Goal: Task Accomplishment & Management: Complete application form

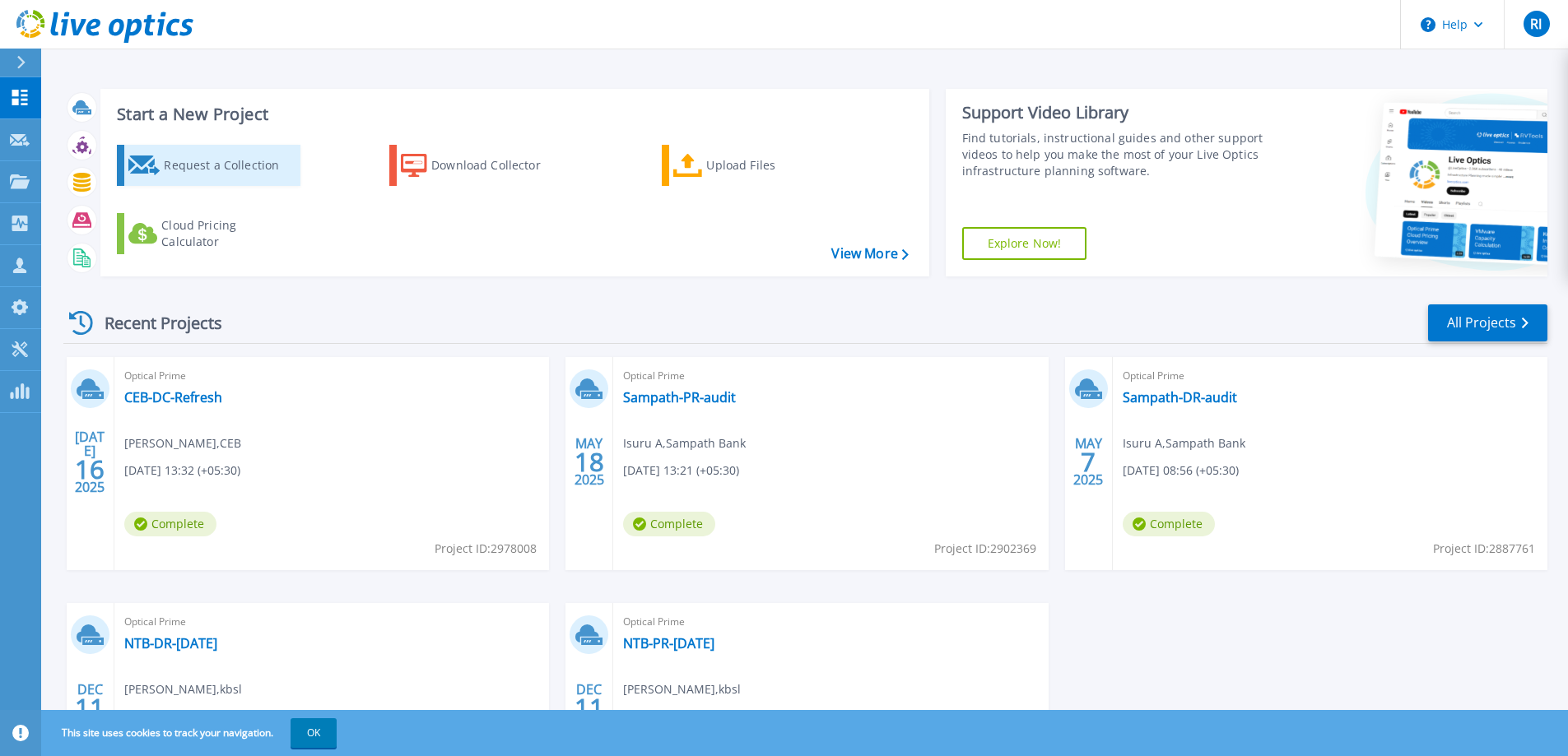
click at [220, 153] on div "Request a Collection" at bounding box center [229, 164] width 132 height 32
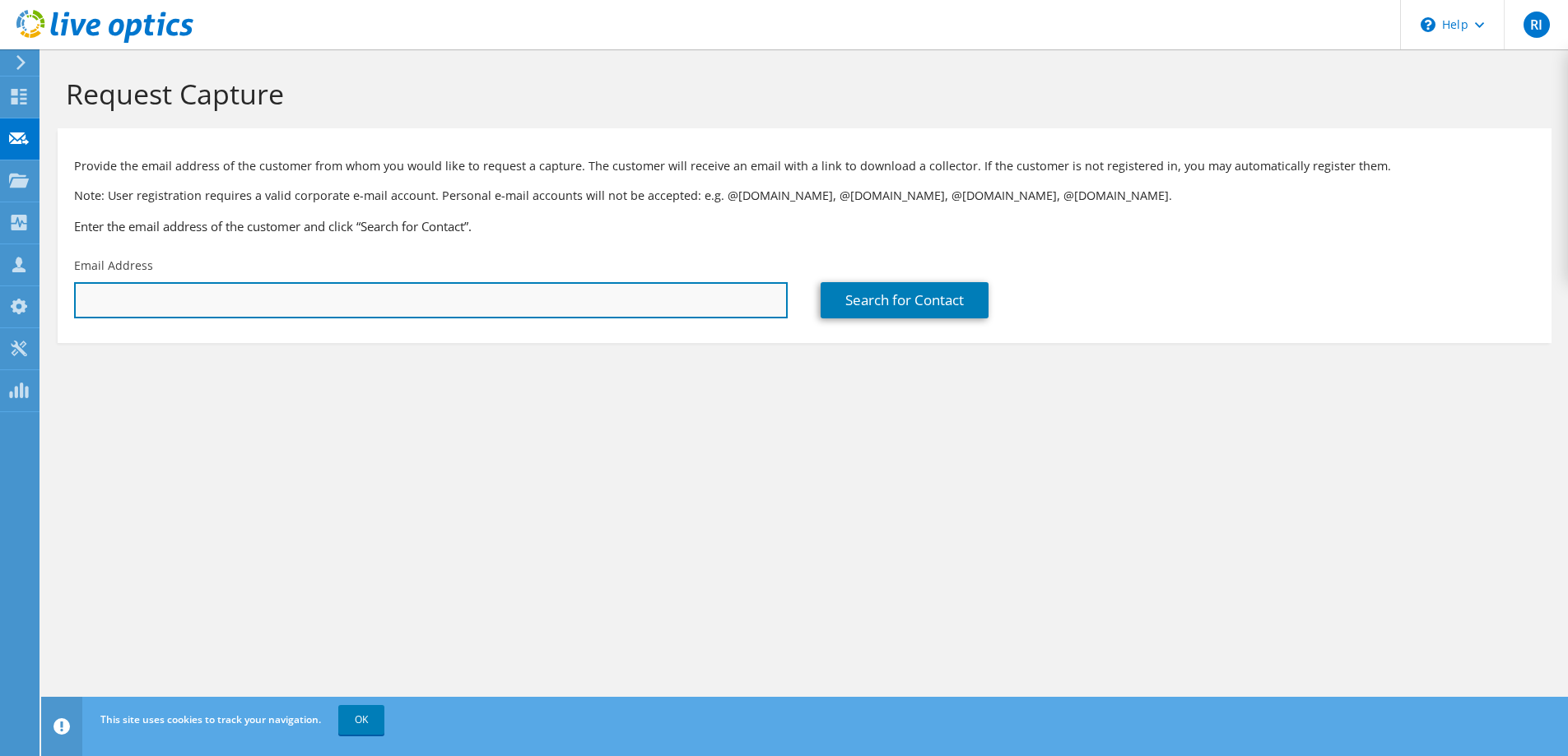
click at [198, 301] on input "text" at bounding box center [430, 300] width 713 height 36
paste input "rodrigue.moliva@vodafone.com.vu"
type input "rodrigue.moliva@vodafone.com.vu"
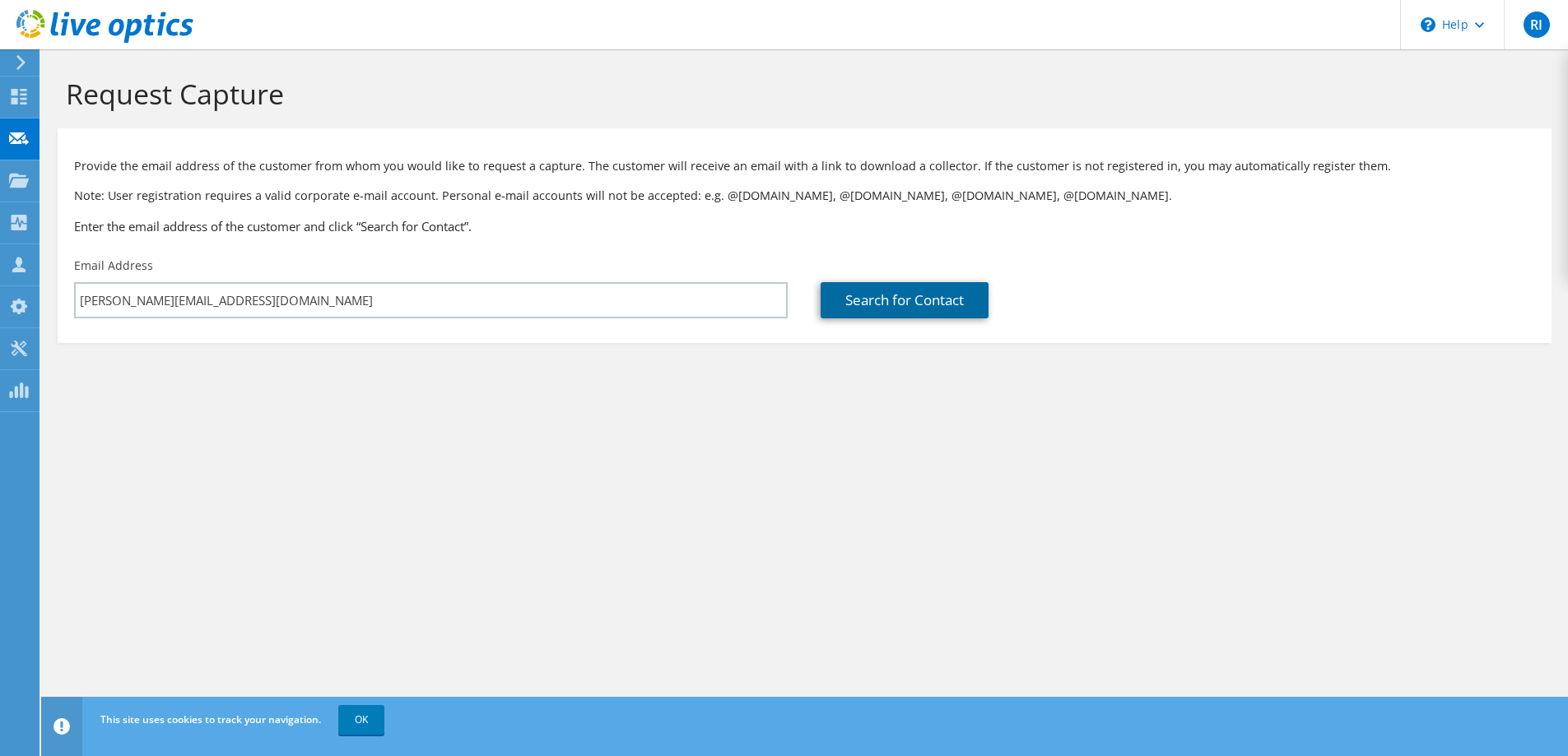
click at [889, 295] on link "Search for Contact" at bounding box center [904, 300] width 167 height 36
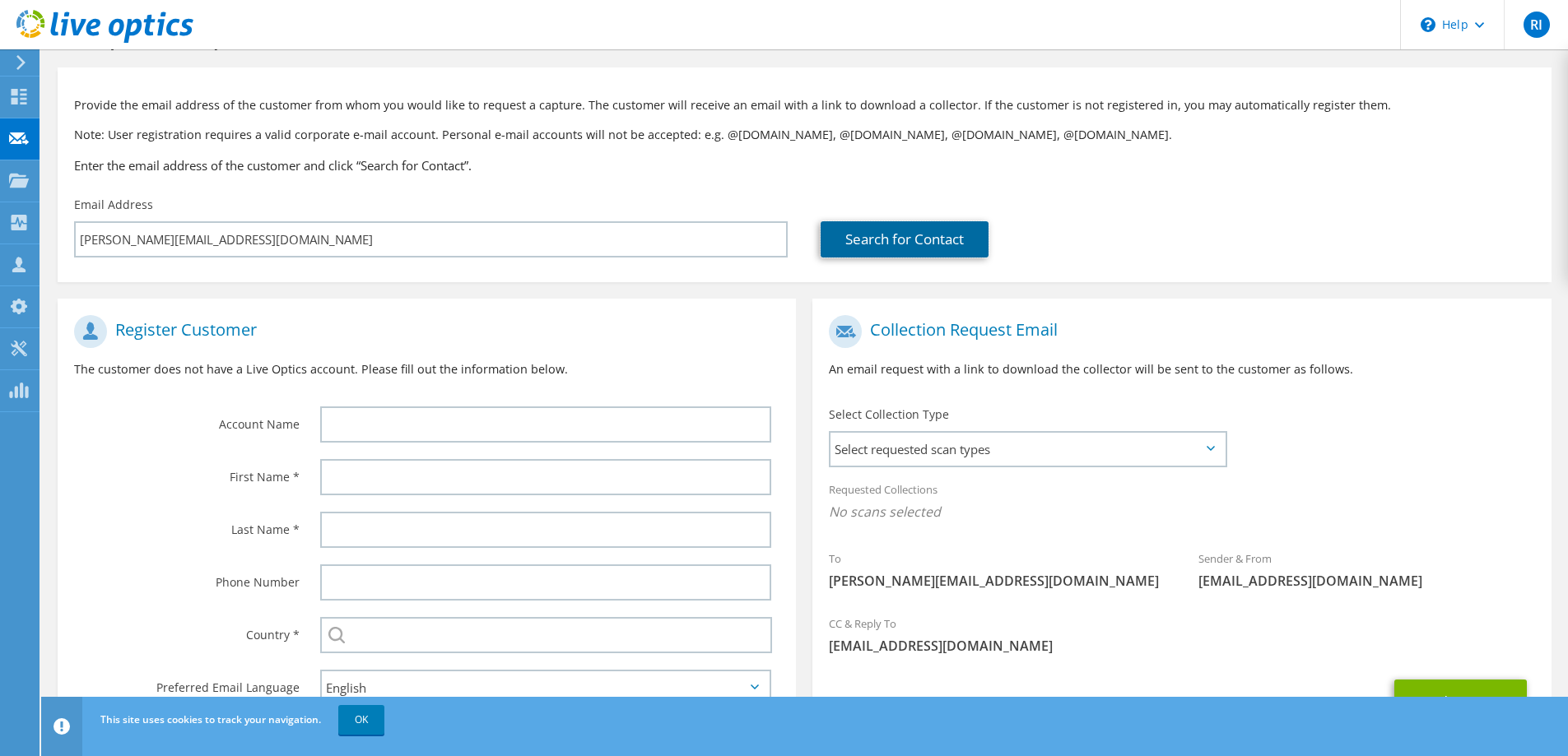
scroll to position [144, 0]
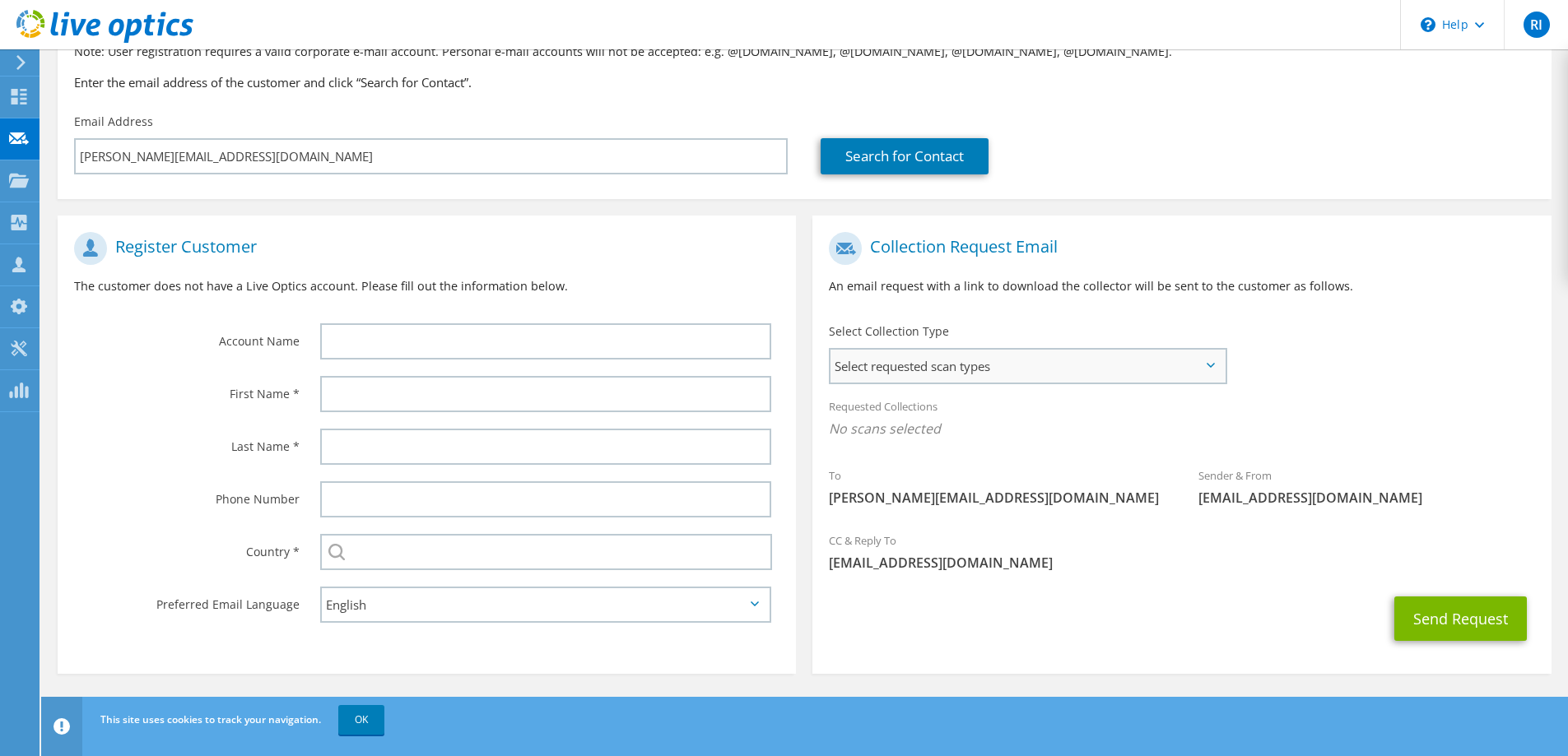
click at [912, 362] on span "Select requested scan types" at bounding box center [1027, 365] width 394 height 32
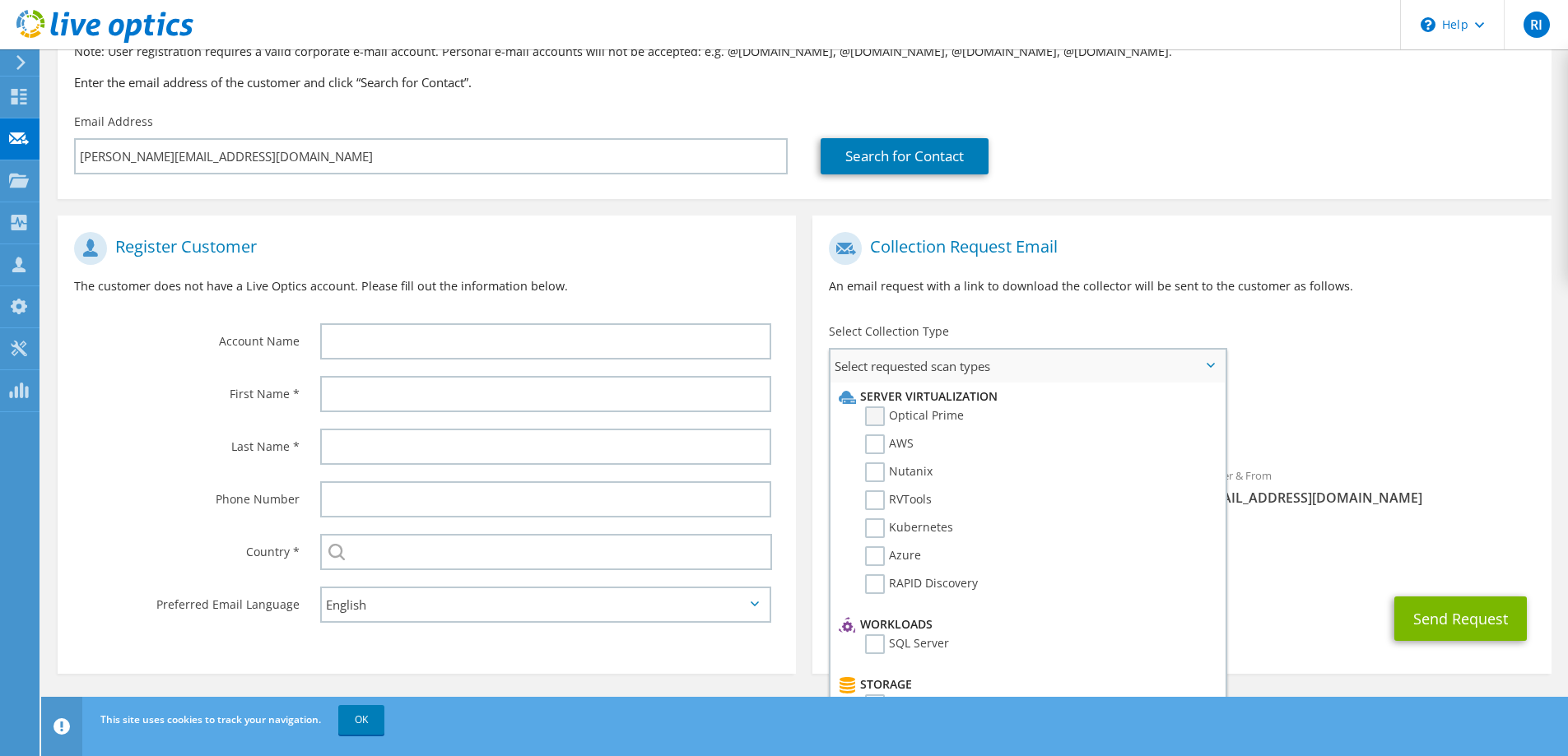
click at [918, 412] on label "Optical Prime" at bounding box center [914, 416] width 98 height 20
click at [0, 0] on input "Optical Prime" at bounding box center [0, 0] width 0 height 0
click at [1347, 361] on div "To rodrigue.moliva@vodafone.com.vu Sender & From liveoptics@liveoptics.com" at bounding box center [1181, 375] width 738 height 304
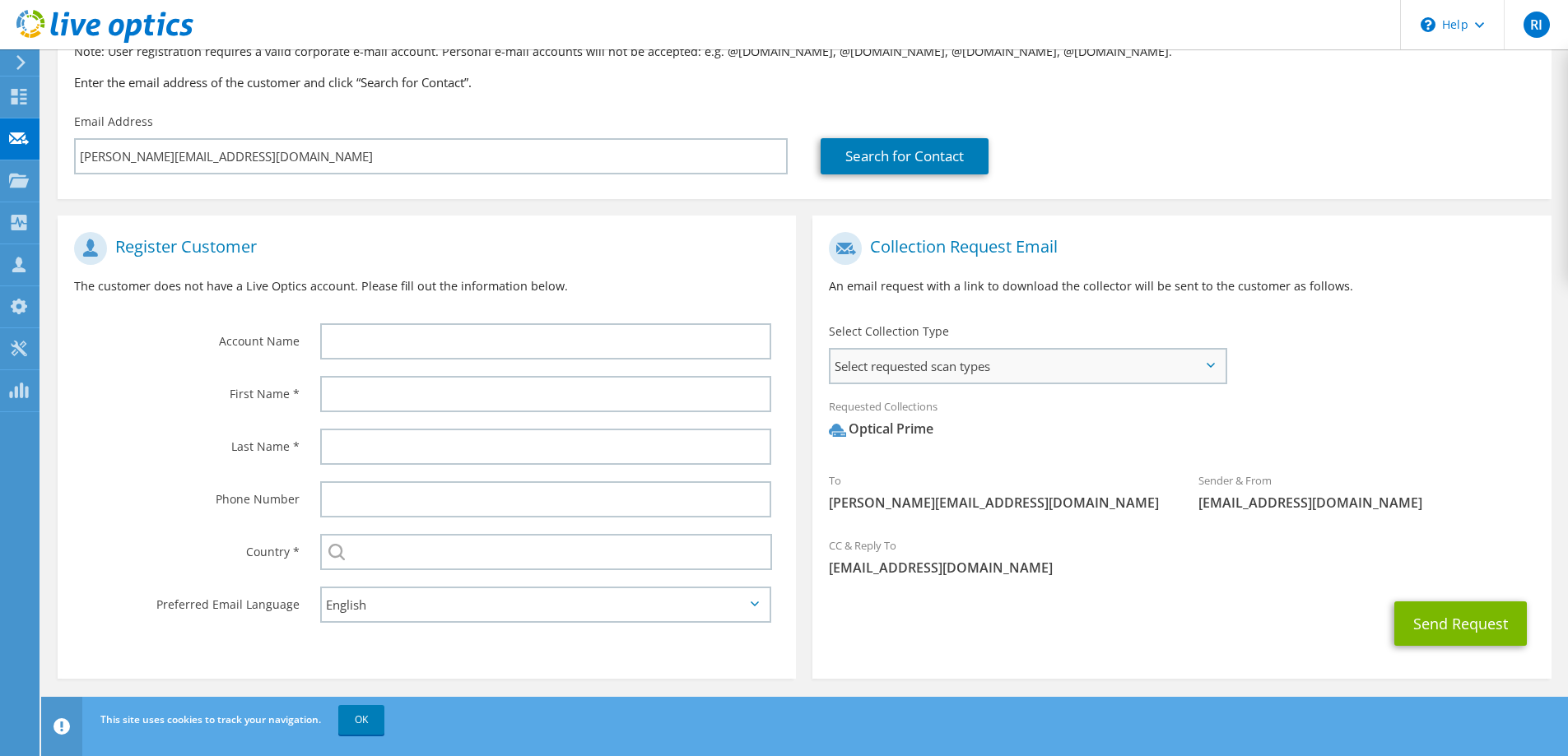
click at [949, 369] on span "Select requested scan types" at bounding box center [1027, 365] width 394 height 32
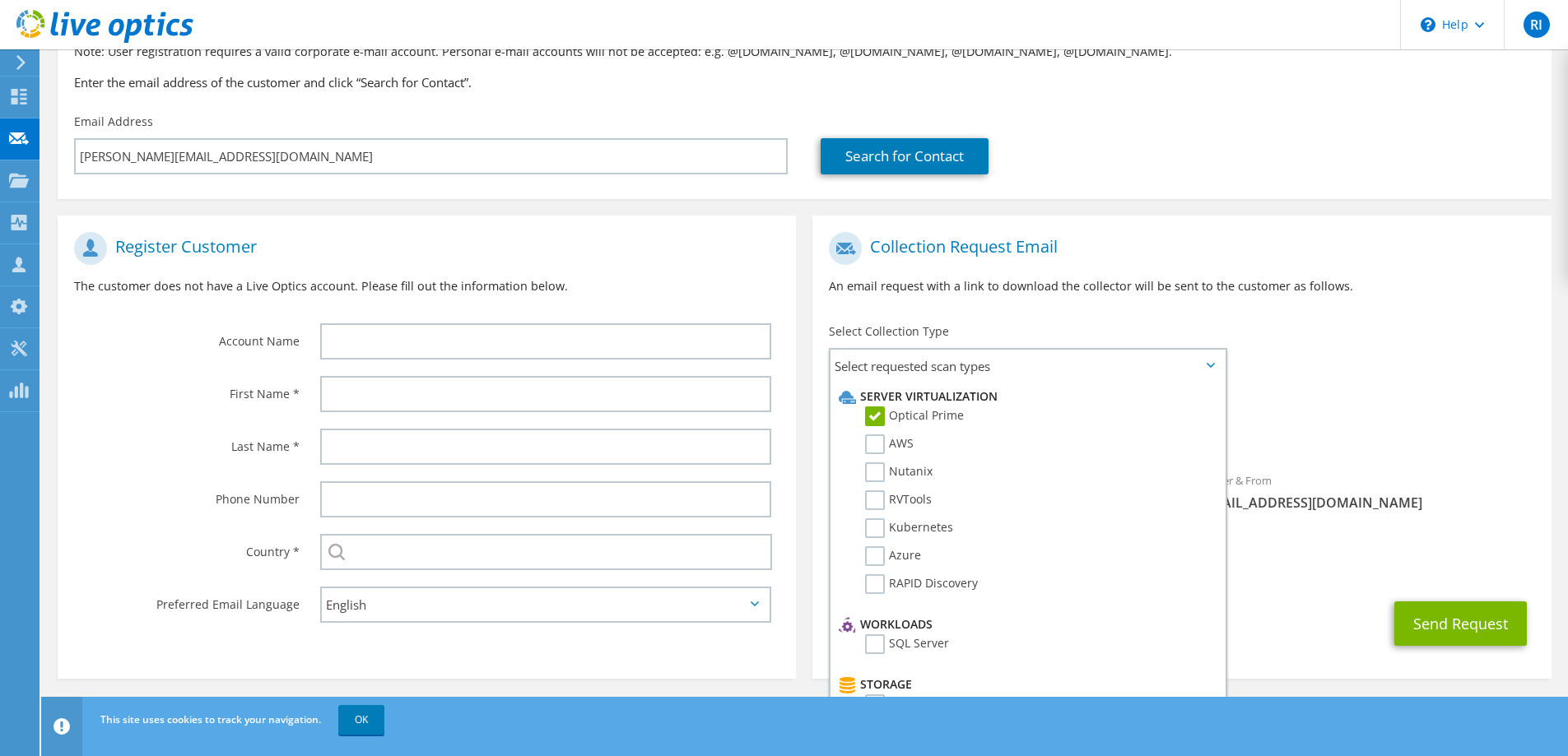
click at [1404, 362] on div "To rodrigue.moliva@vodafone.com.vu Sender & From liveoptics@liveoptics.com" at bounding box center [1181, 375] width 738 height 304
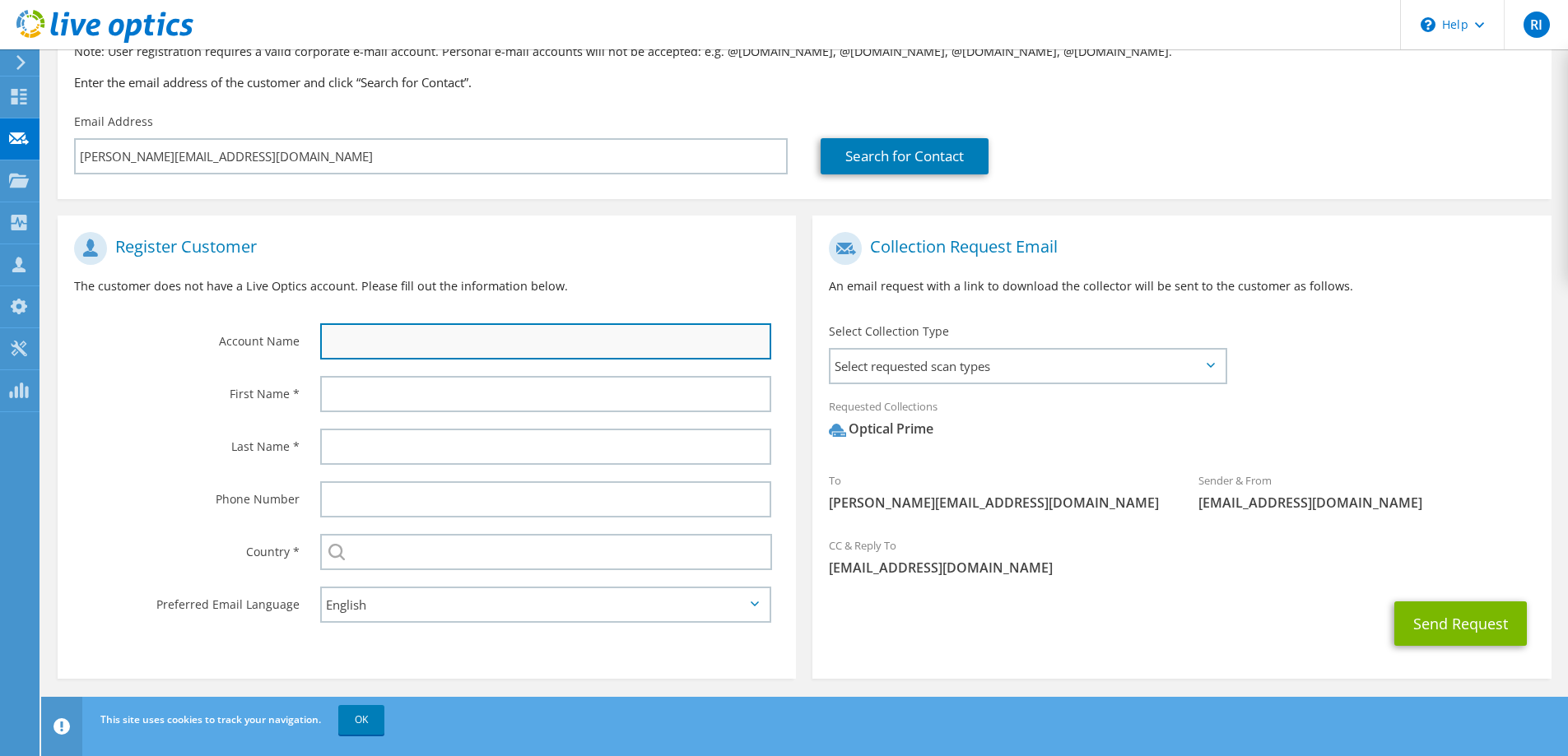
click at [458, 339] on input "text" at bounding box center [546, 341] width 451 height 36
type input "Vodafone"
click at [850, 500] on span "rodrigue.moliva@vodafone.com.vu" at bounding box center [997, 502] width 337 height 18
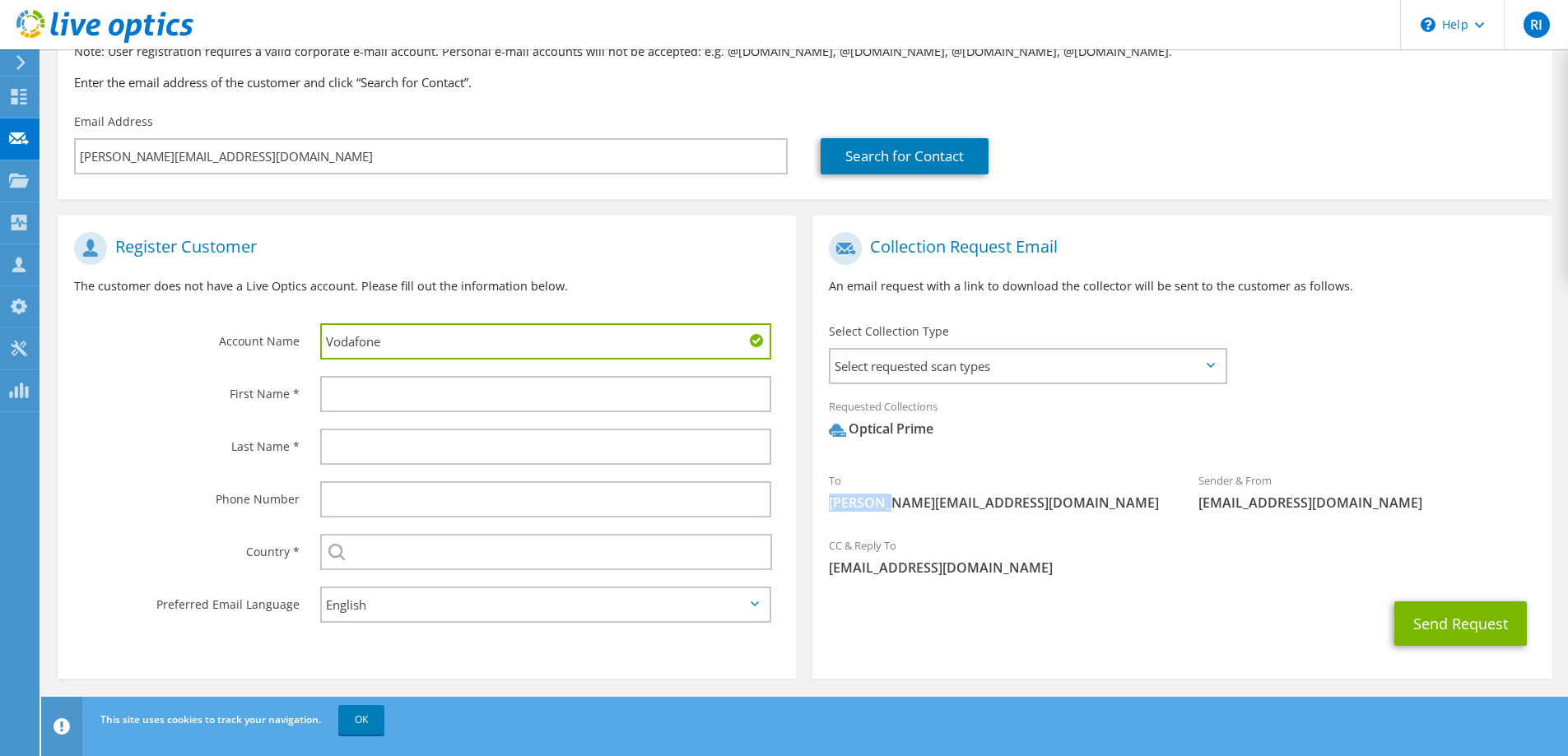
click at [850, 500] on span "rodrigue.moliva@vodafone.com.vu" at bounding box center [997, 502] width 337 height 18
copy span "rodrigue"
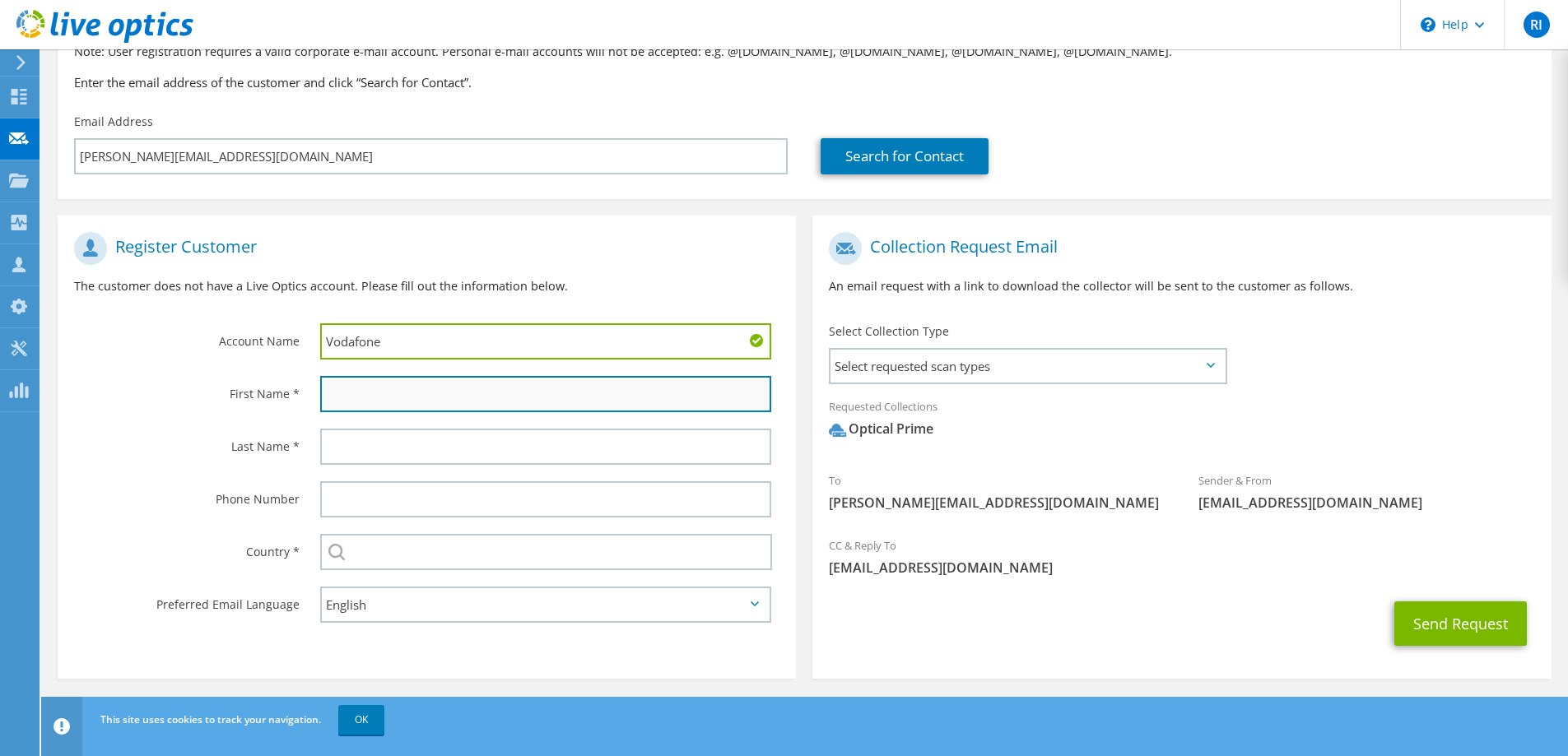
click at [326, 406] on input "text" at bounding box center [546, 394] width 451 height 36
paste input "rodrigue"
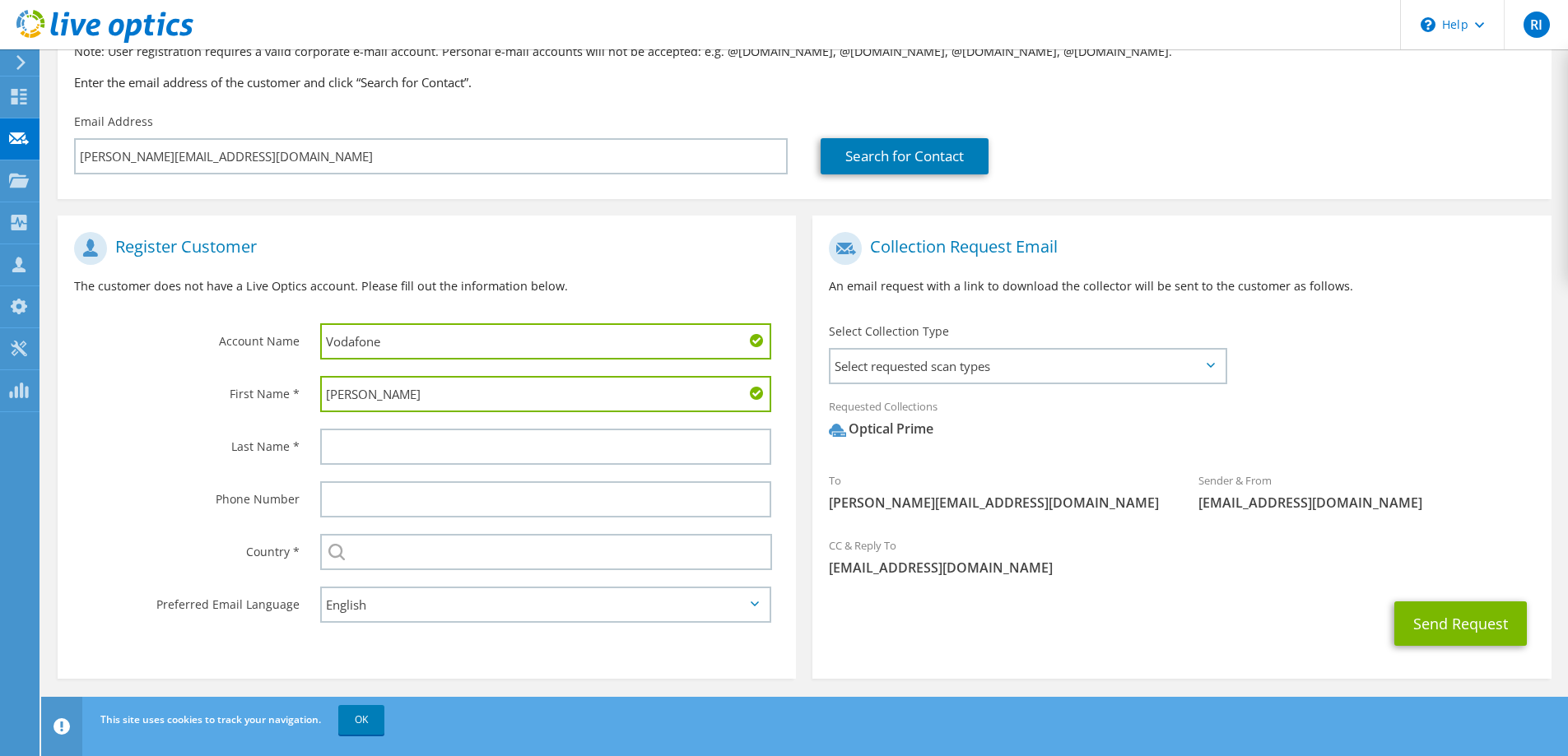
type input "rodrigue"
click at [899, 511] on span "rodrigue.moliva@vodafone.com.vu" at bounding box center [997, 502] width 337 height 18
copy span "moliva"
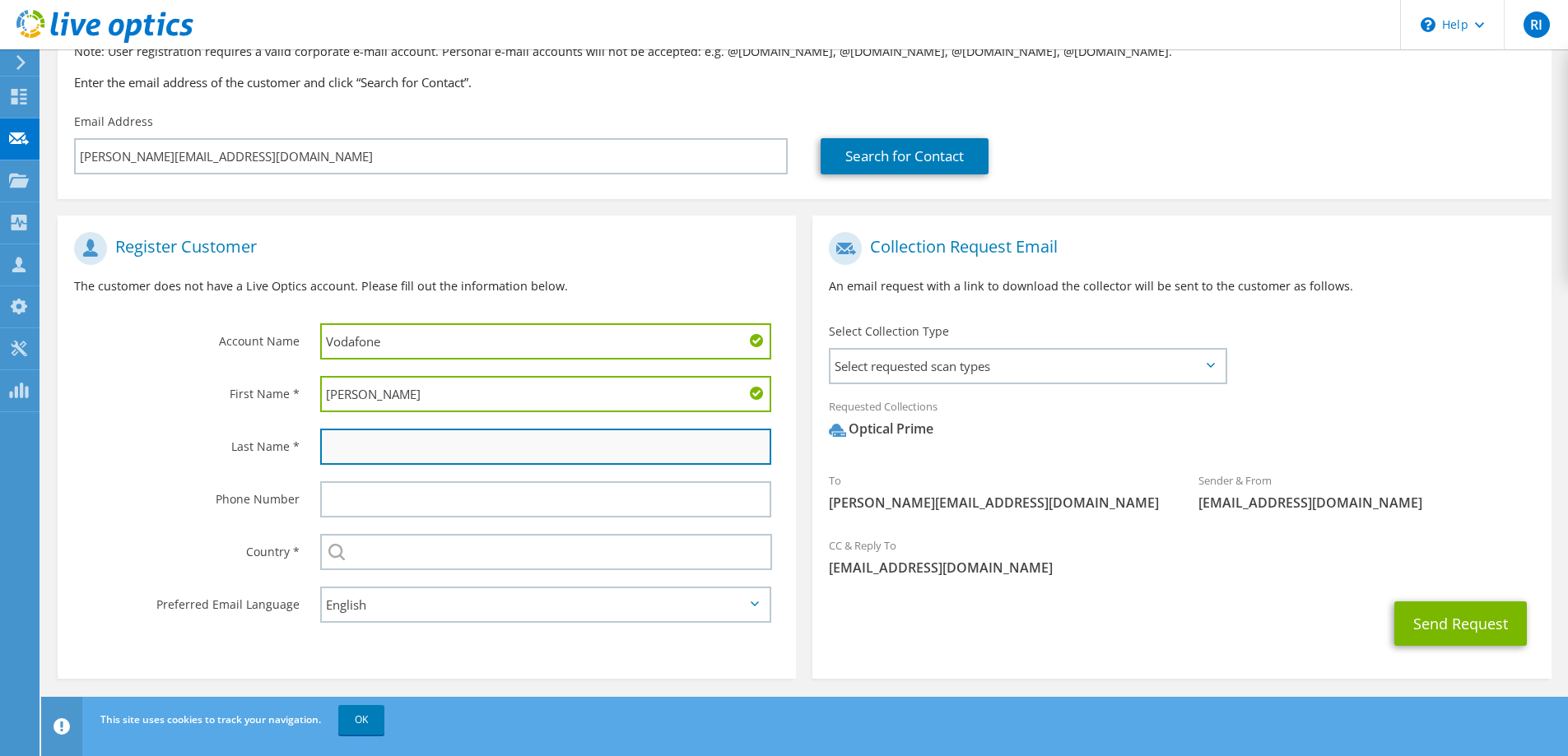
click at [353, 450] on input "text" at bounding box center [546, 446] width 451 height 36
paste input "moliva"
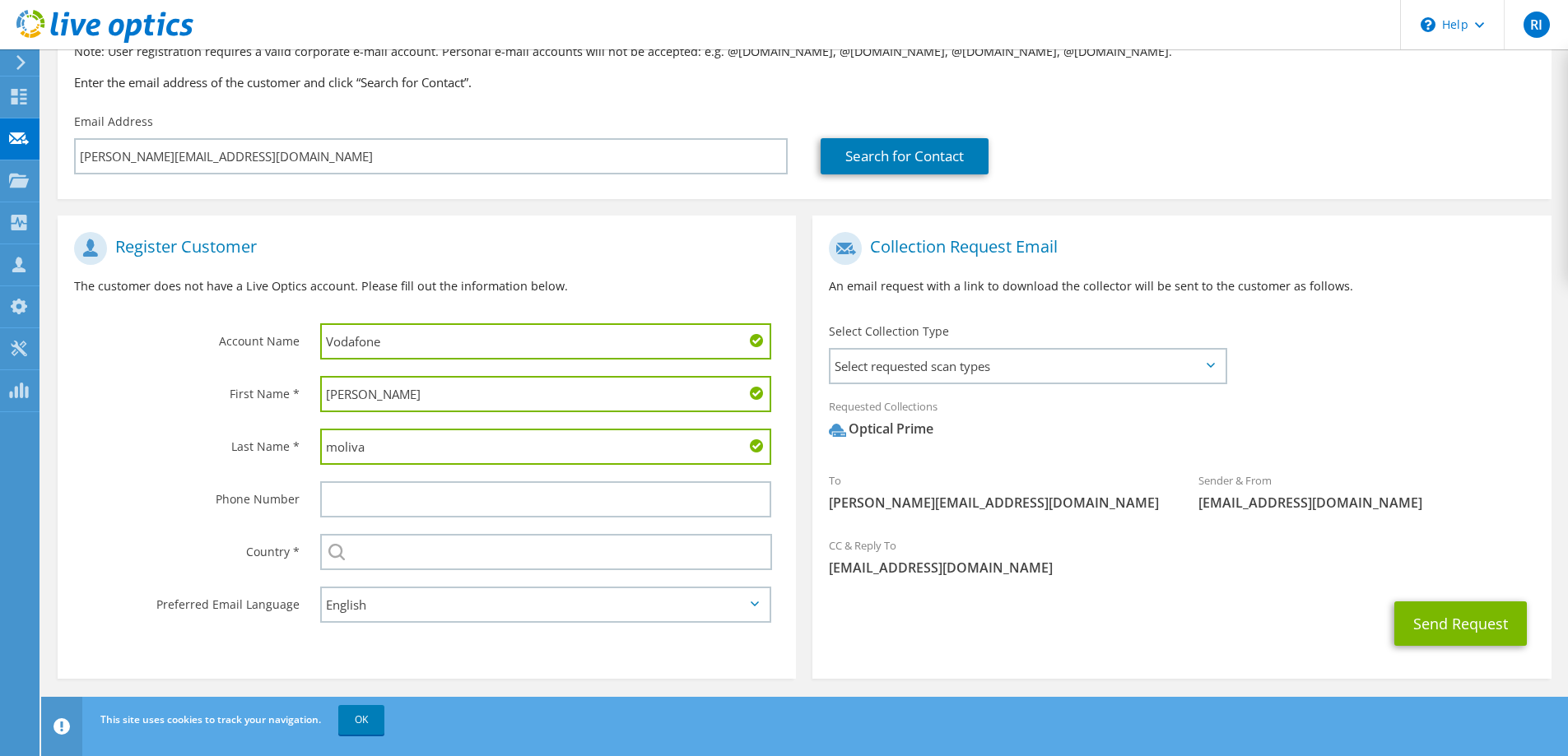
type input "moliva"
drag, startPoint x: 332, startPoint y: 396, endPoint x: 323, endPoint y: 397, distance: 9.1
click at [323, 397] on input "rodrigue" at bounding box center [546, 394] width 451 height 36
type input "Rodrigue"
drag, startPoint x: 333, startPoint y: 451, endPoint x: 307, endPoint y: 454, distance: 26.2
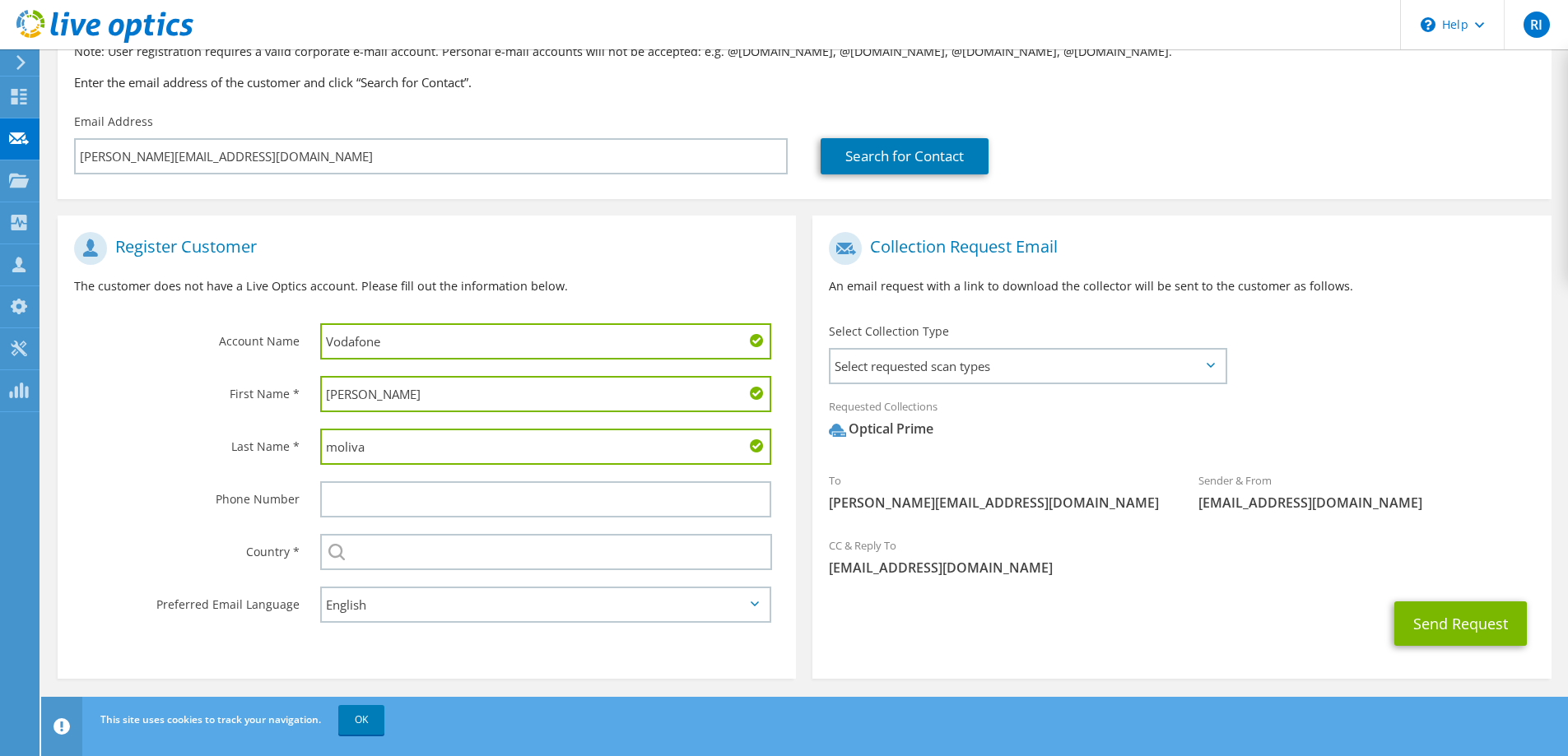
click at [307, 454] on div "moliva" at bounding box center [550, 446] width 492 height 52
type input "Moliva"
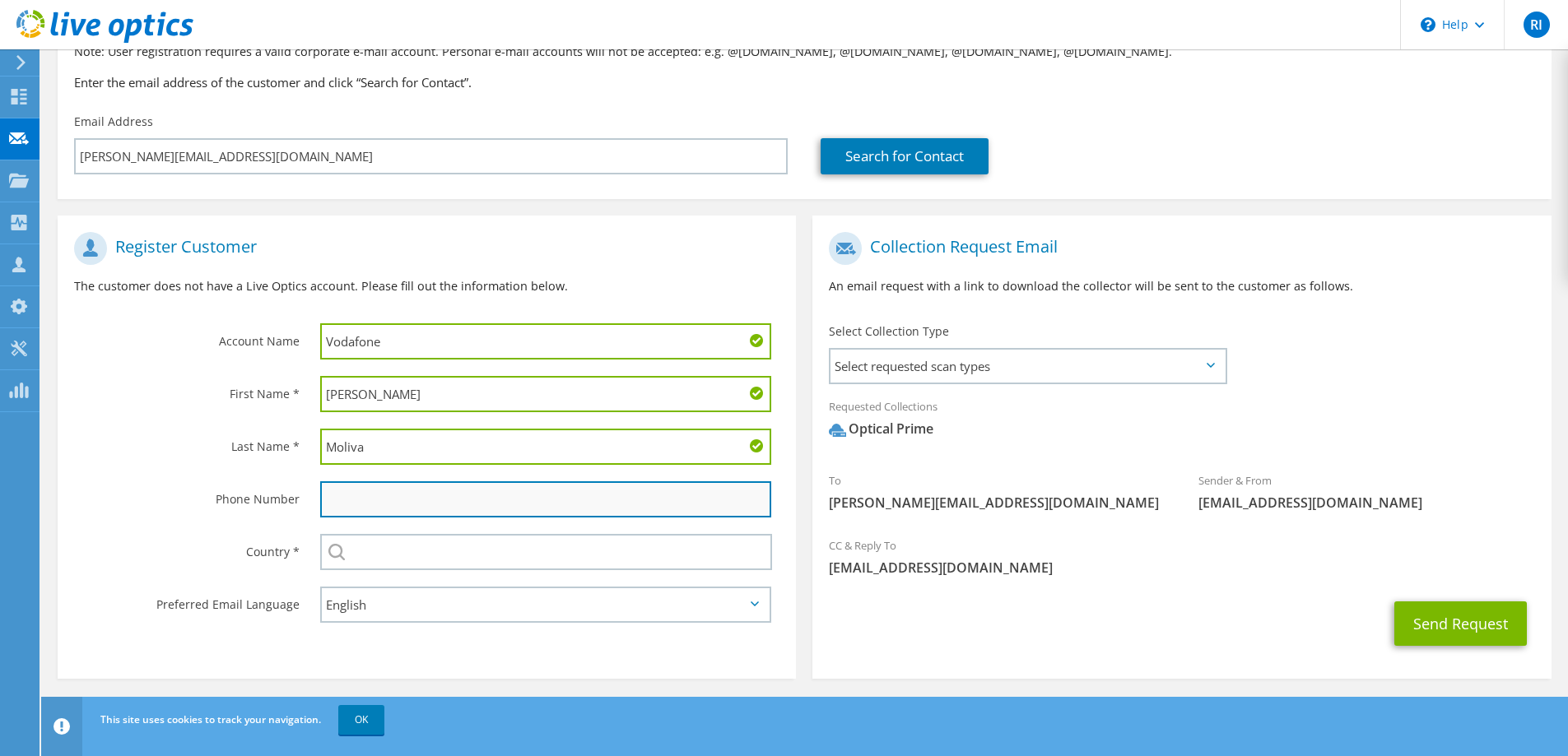
click at [353, 487] on input "text" at bounding box center [546, 499] width 451 height 36
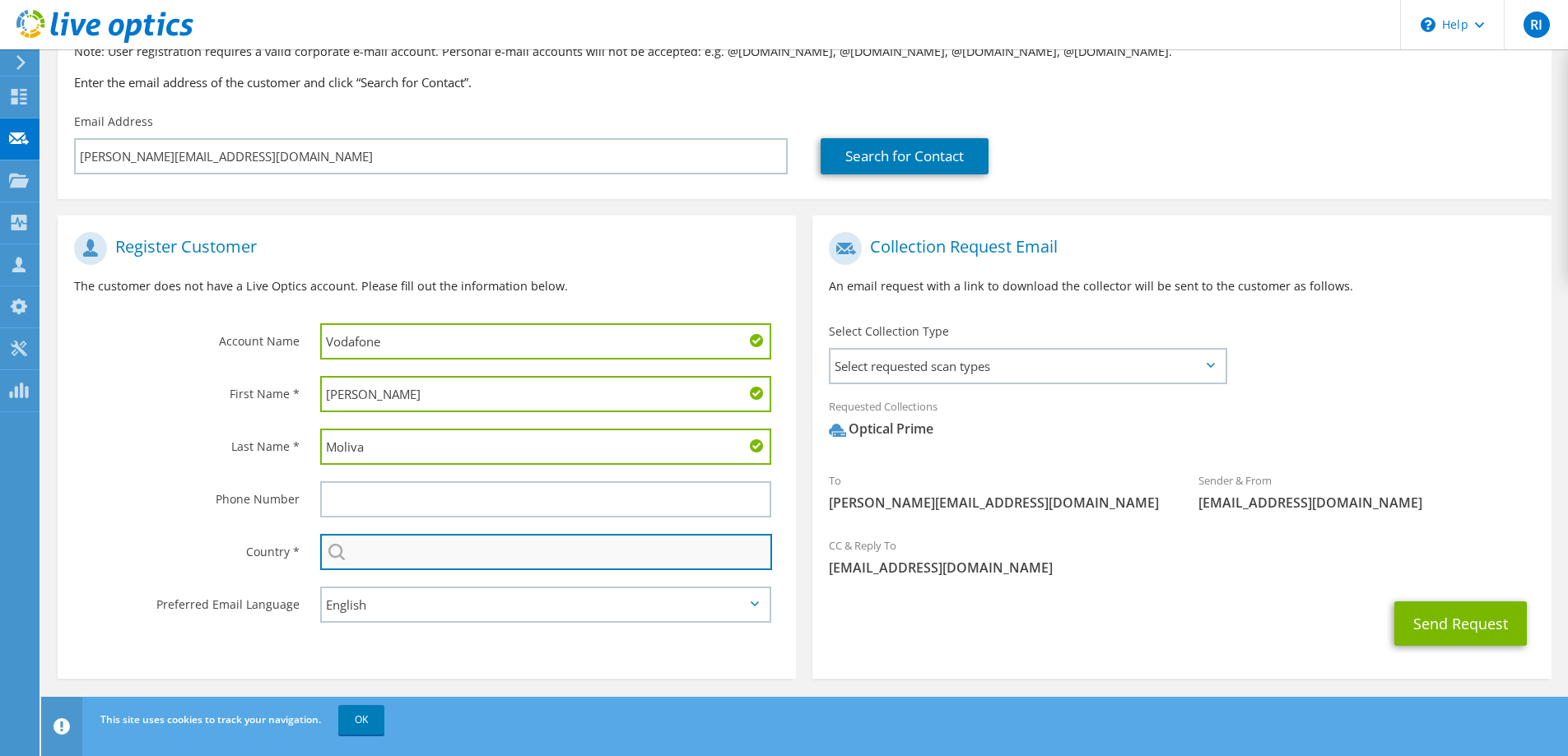
click at [393, 557] on input "text" at bounding box center [546, 551] width 452 height 36
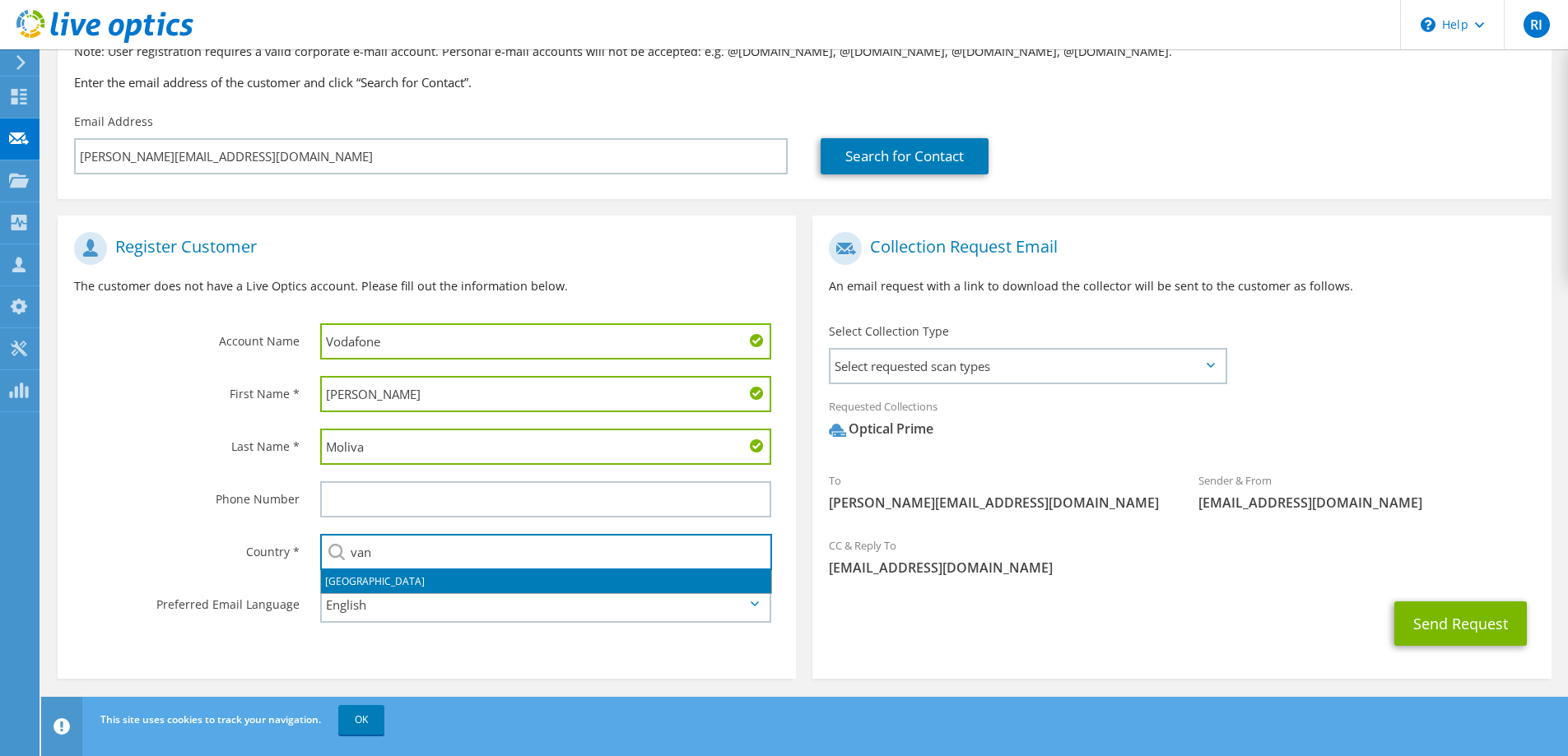
click at [386, 579] on li "[GEOGRAPHIC_DATA]" at bounding box center [546, 581] width 450 height 23
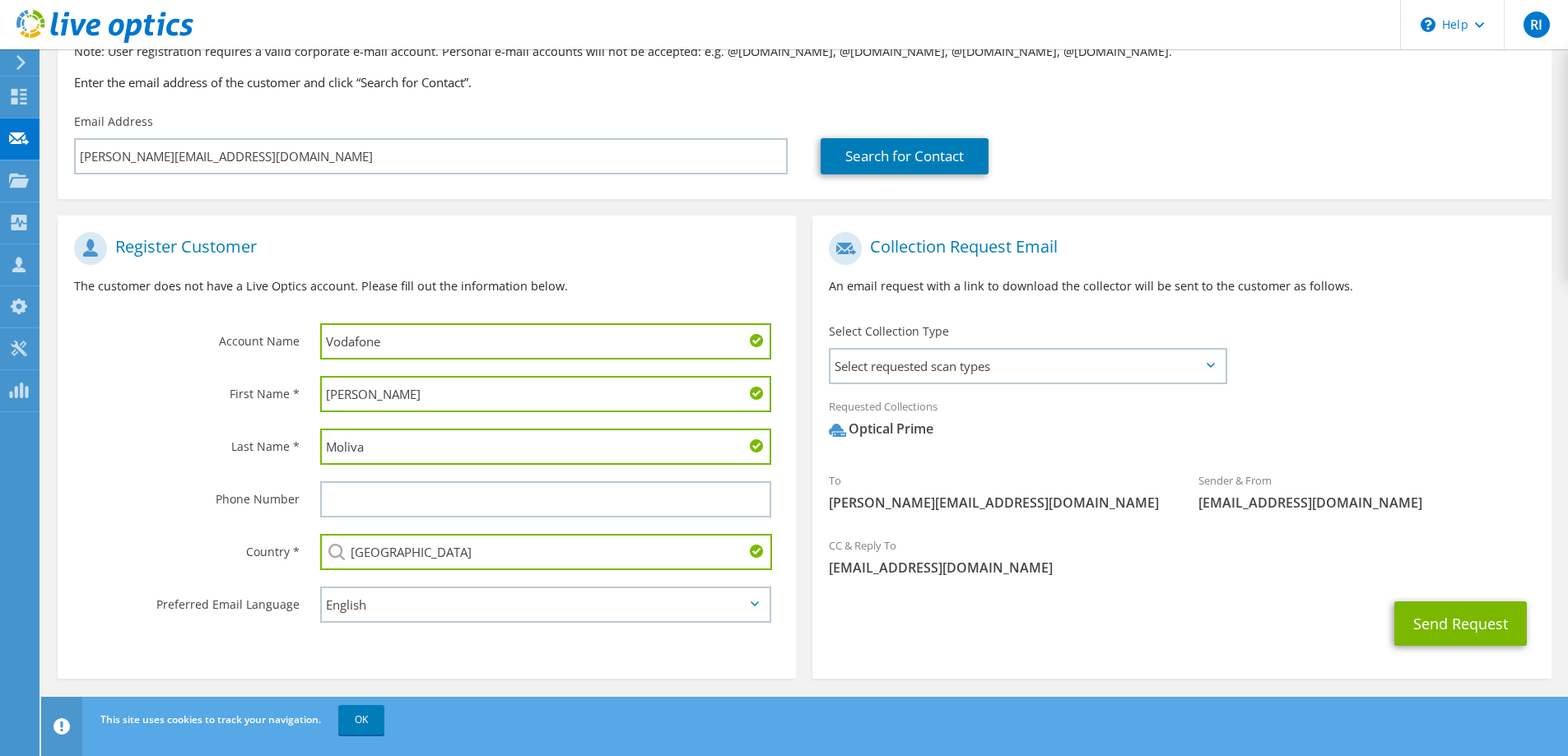
type input "[GEOGRAPHIC_DATA]"
click at [925, 571] on span "[EMAIL_ADDRESS][DOMAIN_NAME]" at bounding box center [1181, 567] width 705 height 18
click at [1440, 622] on button "Send Request" at bounding box center [1460, 623] width 133 height 44
